Goal: Task Accomplishment & Management: Complete application form

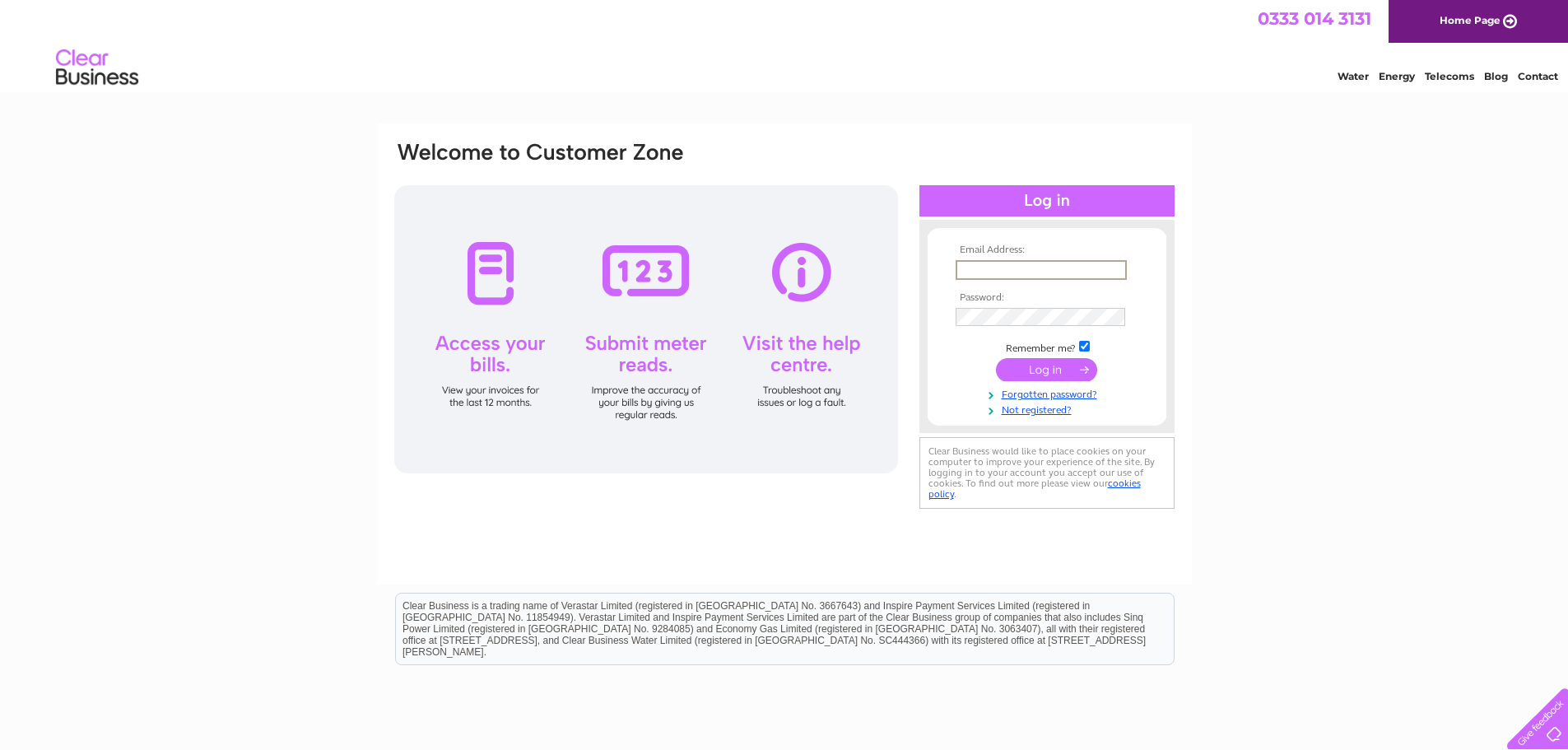
click at [1042, 269] on input "text" at bounding box center [1041, 270] width 171 height 20
click at [1049, 409] on link "Not registered?" at bounding box center [1048, 407] width 187 height 15
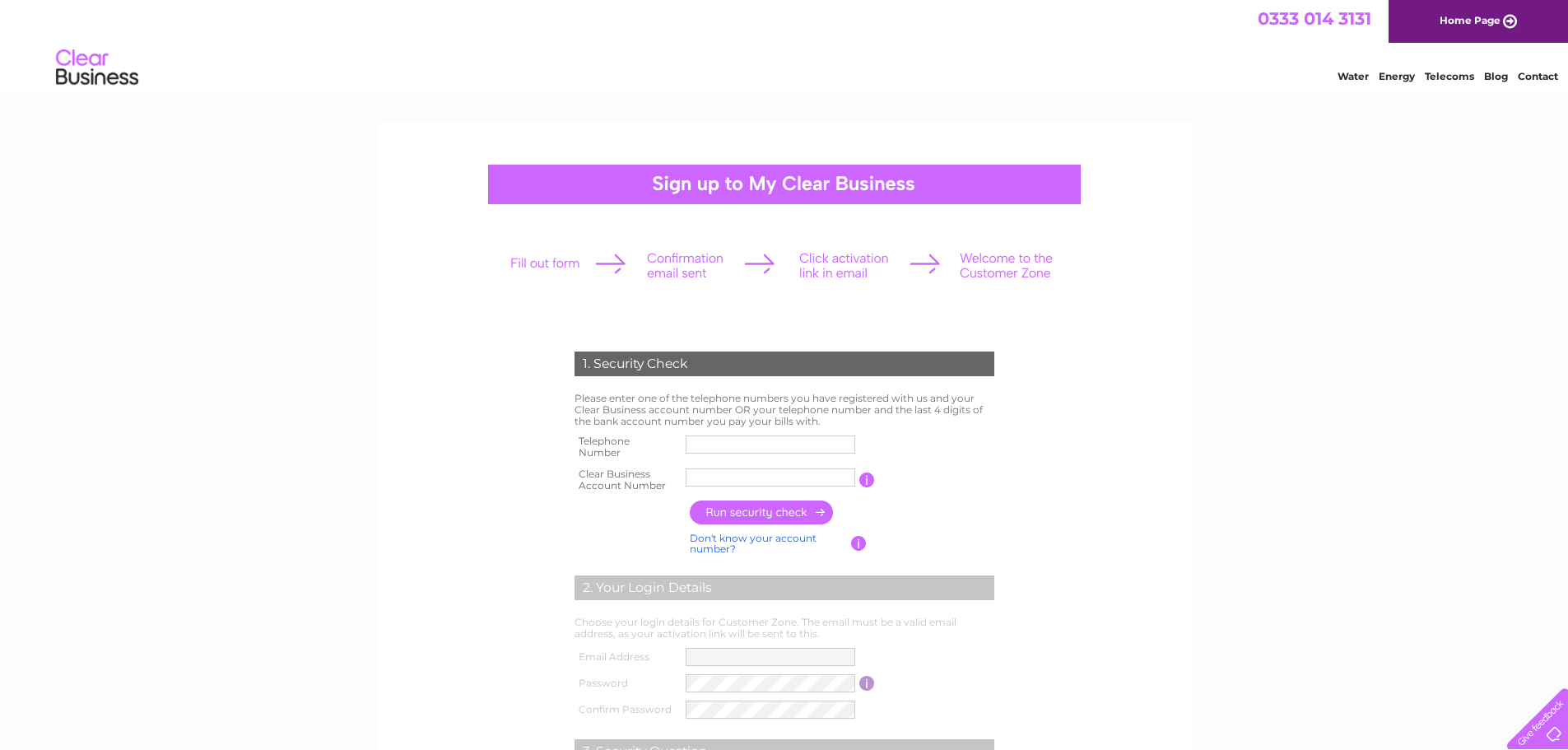
click at [814, 431] on td at bounding box center [770, 447] width 177 height 33
click at [807, 441] on input "text" at bounding box center [771, 445] width 171 height 20
type input "01536646007"
drag, startPoint x: 772, startPoint y: 481, endPoint x: 558, endPoint y: 466, distance: 214.5
click at [558, 466] on div "1. Security Check Please enter one of the telephone numbers you have registered…" at bounding box center [784, 618] width 496 height 567
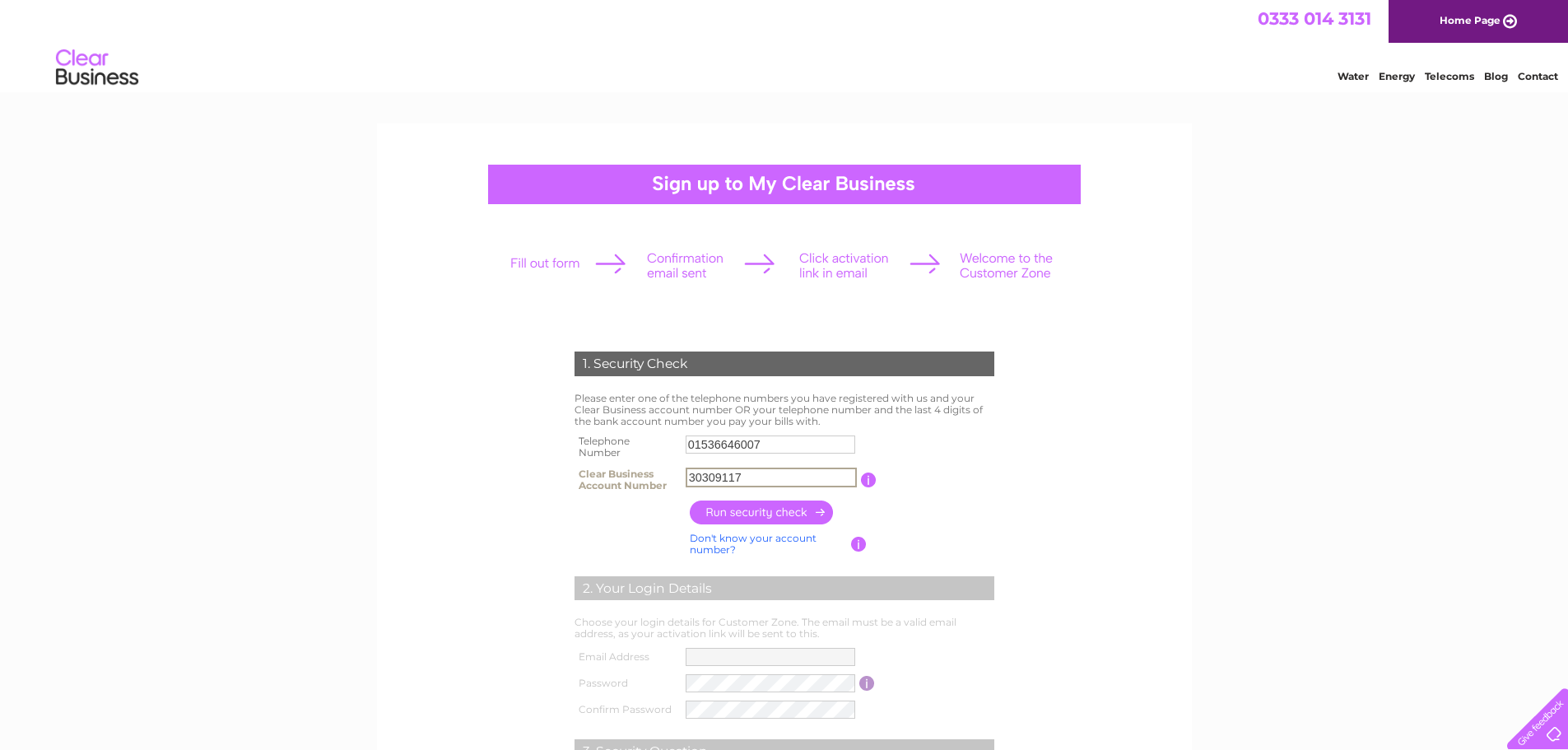
type input "30309117"
drag, startPoint x: 761, startPoint y: 512, endPoint x: 909, endPoint y: 522, distance: 148.3
click at [761, 512] on input "button" at bounding box center [762, 512] width 145 height 24
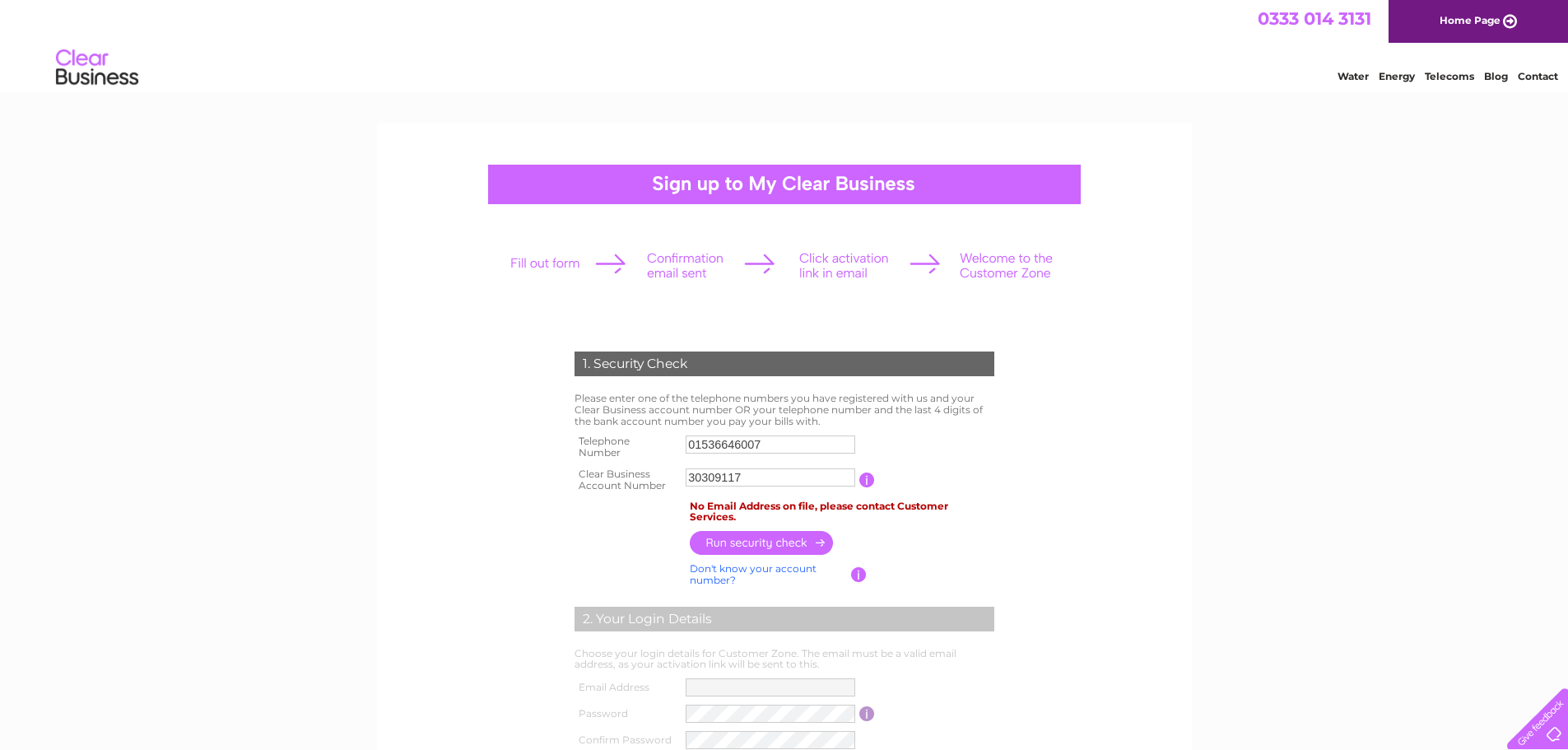
click at [555, 264] on div at bounding box center [784, 265] width 579 height 74
